Goal: Find specific page/section: Find specific page/section

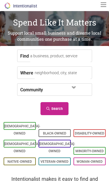
click at [57, 131] on link "Black-Owned" at bounding box center [54, 133] width 23 height 4
click at [34, 57] on input "Find" at bounding box center [60, 56] width 60 height 12
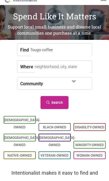
type input "Tougo coffee"
click at [35, 68] on input "Where" at bounding box center [63, 73] width 56 height 12
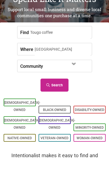
type input "Seattle"
click at [53, 102] on link "Search" at bounding box center [54, 108] width 28 height 13
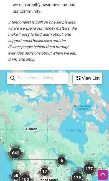
click at [27, 74] on input "search" at bounding box center [40, 77] width 50 height 9
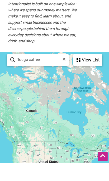
type input "Tougo coffee"
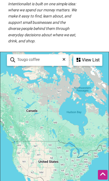
click at [88, 58] on div "View List" at bounding box center [88, 60] width 28 height 11
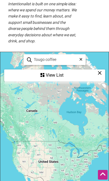
click at [46, 55] on input "Tougo coffee" at bounding box center [57, 59] width 50 height 9
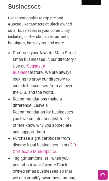
scroll to position [0, 0]
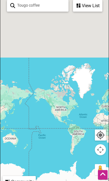
scroll to position [93, 0]
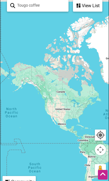
click at [43, 99] on div at bounding box center [54, 105] width 108 height 215
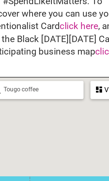
scroll to position [0, 0]
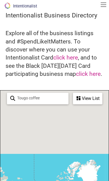
click at [102, 7] on button "button" at bounding box center [103, 4] width 6 height 4
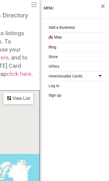
click at [58, 40] on link "Map" at bounding box center [76, 37] width 57 height 10
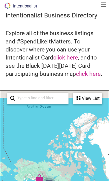
click at [28, 98] on input "search" at bounding box center [40, 97] width 50 height 9
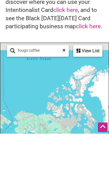
scroll to position [47, 0]
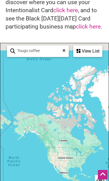
click at [40, 50] on input "Tougo coffee" at bounding box center [40, 50] width 50 height 9
type input "T"
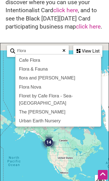
click at [26, 62] on div "Cafe Flora" at bounding box center [58, 60] width 82 height 9
type input "Cafe Flora"
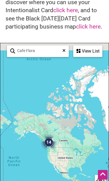
scroll to position [0, 0]
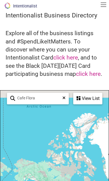
click at [27, 100] on input "Cafe Flora" at bounding box center [40, 97] width 50 height 9
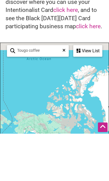
scroll to position [47, 0]
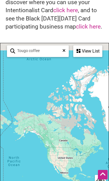
click at [47, 50] on input "Tougo coffee" at bounding box center [40, 50] width 50 height 9
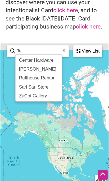
type input "T"
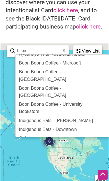
scroll to position [5, 0]
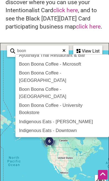
click at [29, 85] on div "Boon Boona Coffee - Seattle" at bounding box center [62, 93] width 90 height 16
type input "Boon Boona Coffee - Seattle"
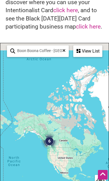
scroll to position [48, 0]
